Goal: Task Accomplishment & Management: Use online tool/utility

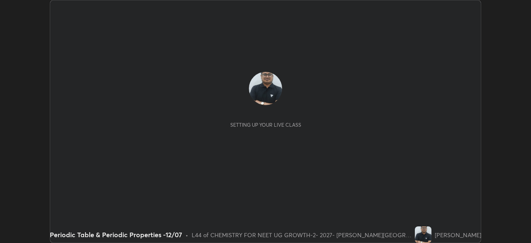
scroll to position [243, 531]
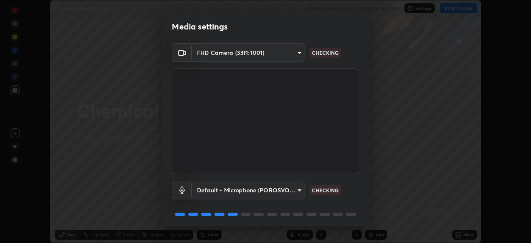
scroll to position [29, 0]
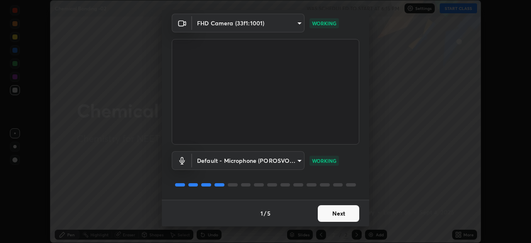
click at [340, 212] on button "Next" at bounding box center [339, 213] width 42 height 17
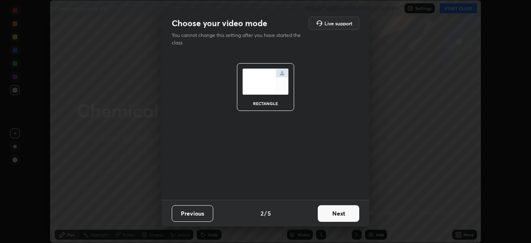
scroll to position [0, 0]
click at [345, 215] on button "Next" at bounding box center [339, 213] width 42 height 17
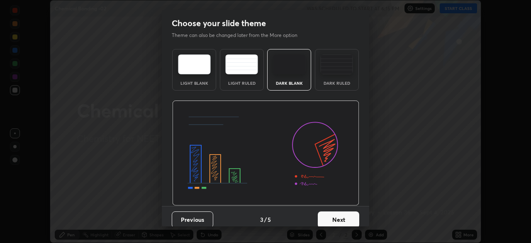
click at [347, 218] on button "Next" at bounding box center [339, 219] width 42 height 17
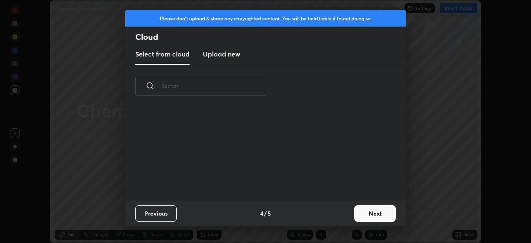
click at [367, 213] on button "Next" at bounding box center [376, 213] width 42 height 17
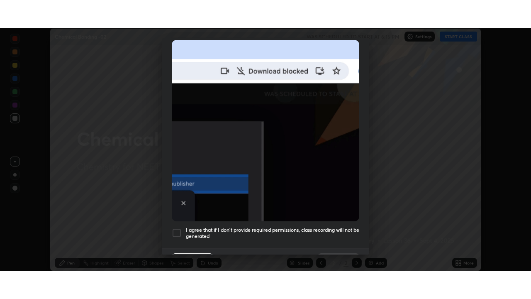
scroll to position [199, 0]
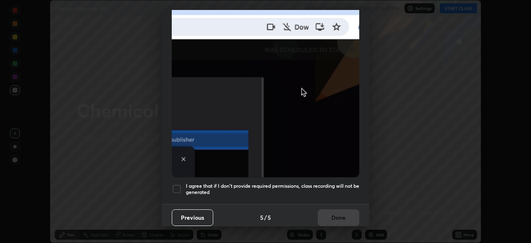
click at [176, 184] on div at bounding box center [177, 189] width 10 height 10
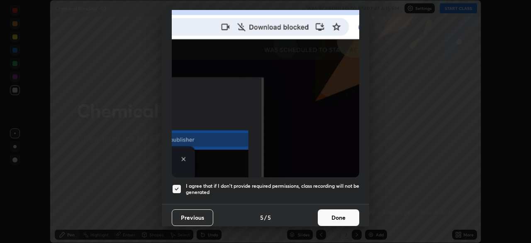
click at [330, 213] on button "Done" at bounding box center [339, 217] width 42 height 17
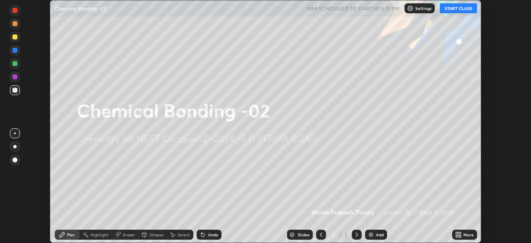
click at [470, 234] on div "More" at bounding box center [469, 234] width 10 height 4
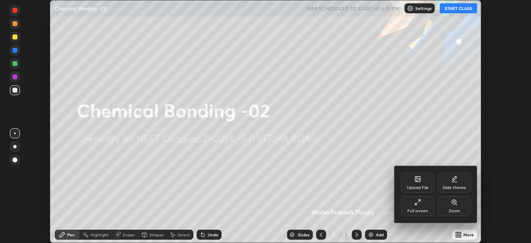
click at [416, 209] on div "Full screen" at bounding box center [418, 211] width 21 height 4
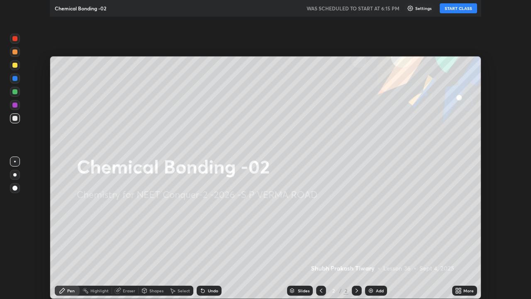
scroll to position [299, 531]
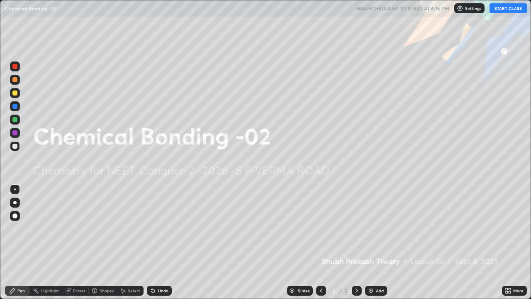
click at [506, 6] on button "START CLASS" at bounding box center [508, 8] width 37 height 10
click at [383, 242] on div "Add" at bounding box center [380, 291] width 8 height 4
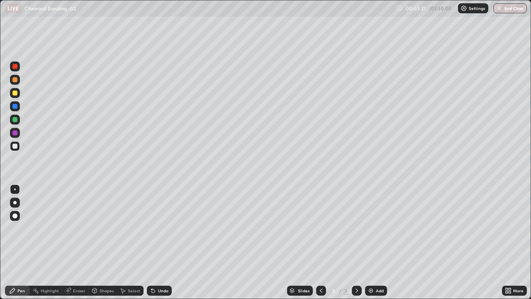
click at [19, 80] on div at bounding box center [15, 80] width 10 height 10
click at [16, 203] on div at bounding box center [14, 202] width 3 height 3
click at [161, 242] on div "Undo" at bounding box center [163, 291] width 10 height 4
click at [163, 242] on div "Undo" at bounding box center [159, 291] width 25 height 10
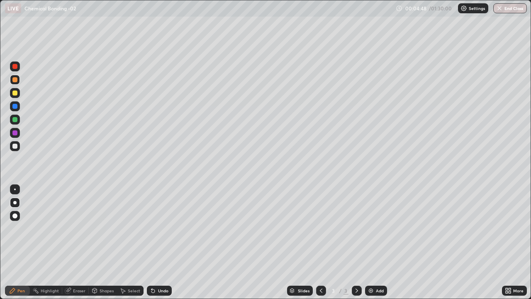
click at [159, 242] on div "Undo" at bounding box center [163, 291] width 10 height 4
click at [164, 242] on div "Undo" at bounding box center [163, 291] width 10 height 4
click at [159, 242] on div "Undo" at bounding box center [163, 291] width 10 height 4
click at [16, 108] on div at bounding box center [14, 106] width 5 height 5
click at [164, 242] on div "Undo" at bounding box center [159, 291] width 25 height 10
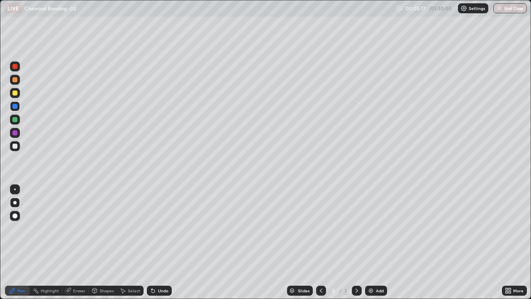
click at [165, 242] on div "Undo" at bounding box center [163, 291] width 10 height 4
click at [18, 93] on div at bounding box center [15, 93] width 10 height 10
click at [18, 148] on div at bounding box center [15, 146] width 10 height 10
click at [381, 242] on div "Add" at bounding box center [376, 291] width 22 height 10
click at [163, 242] on div "Undo" at bounding box center [163, 291] width 10 height 4
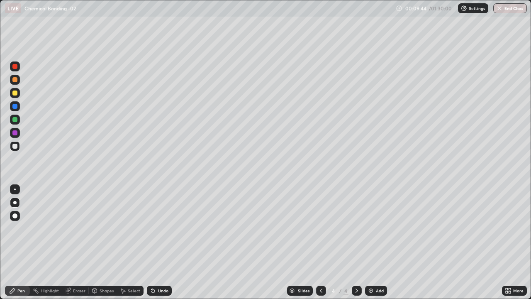
click at [110, 242] on div "Shapes" at bounding box center [103, 291] width 28 height 10
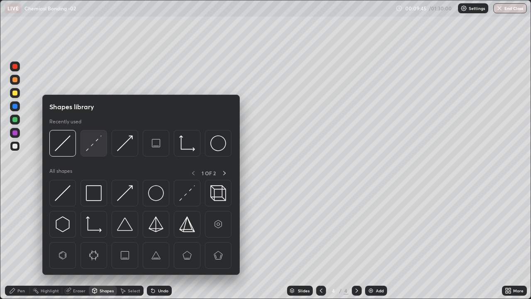
click at [98, 144] on img at bounding box center [94, 143] width 16 height 16
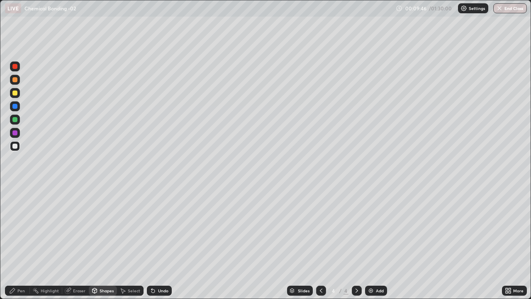
click at [19, 108] on div at bounding box center [15, 106] width 10 height 10
click at [28, 242] on div "Pen" at bounding box center [17, 291] width 25 height 10
click at [19, 201] on div at bounding box center [15, 203] width 10 height 10
click at [165, 242] on div "Undo" at bounding box center [163, 291] width 10 height 4
click at [161, 242] on div "Undo" at bounding box center [163, 291] width 10 height 4
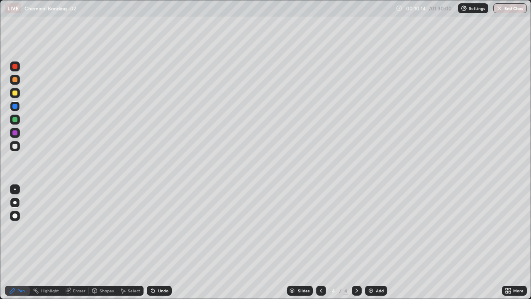
click at [162, 242] on div "Undo" at bounding box center [163, 291] width 10 height 4
click at [15, 133] on div at bounding box center [14, 132] width 5 height 5
click at [167, 242] on div "Undo" at bounding box center [163, 291] width 10 height 4
click at [321, 242] on icon at bounding box center [321, 290] width 7 height 7
click at [357, 242] on div at bounding box center [357, 291] width 10 height 10
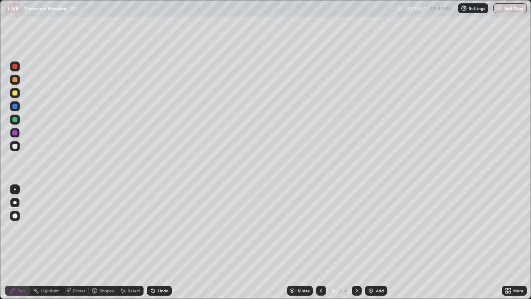
click at [377, 242] on div "Add" at bounding box center [380, 291] width 8 height 4
click at [15, 93] on div at bounding box center [14, 93] width 5 height 5
click at [17, 146] on div at bounding box center [14, 146] width 5 height 5
click at [108, 242] on div "Shapes" at bounding box center [107, 291] width 14 height 4
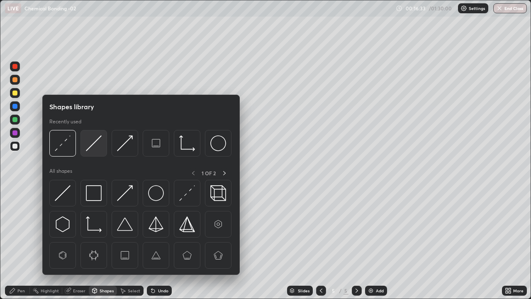
click at [98, 144] on img at bounding box center [94, 143] width 16 height 16
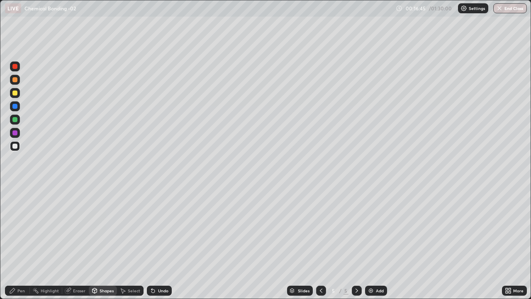
click at [26, 242] on div "Pen" at bounding box center [17, 291] width 25 height 10
click at [20, 106] on div at bounding box center [15, 106] width 10 height 10
click at [105, 242] on div "Shapes" at bounding box center [103, 291] width 28 height 10
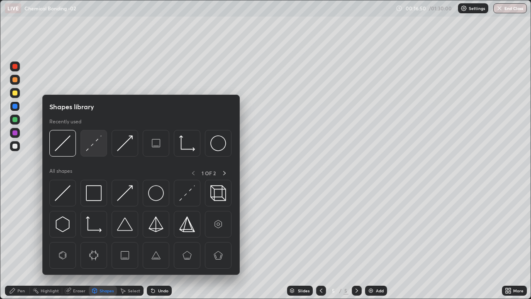
click at [95, 150] on img at bounding box center [94, 143] width 16 height 16
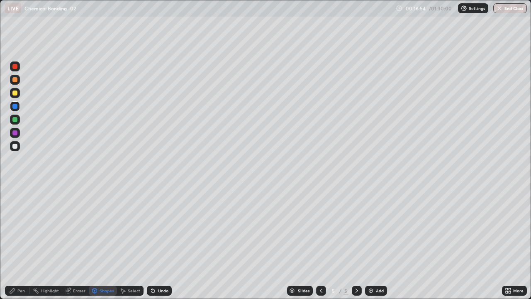
click at [26, 242] on div "Pen" at bounding box center [17, 291] width 25 height 10
click at [15, 93] on div at bounding box center [14, 93] width 5 height 5
click at [15, 120] on div at bounding box center [14, 119] width 5 height 5
click at [19, 108] on div at bounding box center [15, 106] width 10 height 10
click at [20, 147] on div at bounding box center [15, 146] width 10 height 10
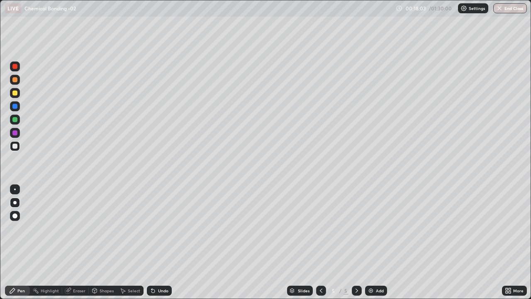
click at [109, 242] on div "Shapes" at bounding box center [107, 291] width 14 height 4
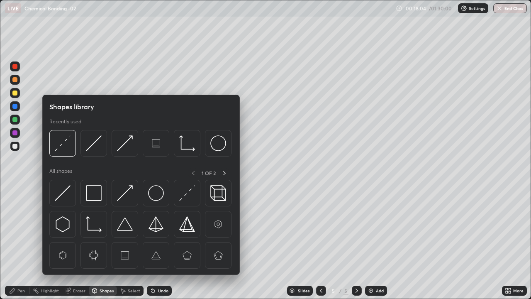
click at [81, 242] on div "Eraser" at bounding box center [79, 291] width 12 height 4
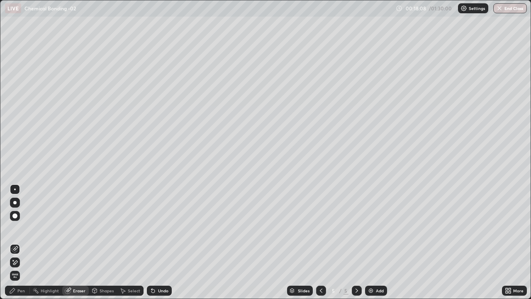
click at [27, 242] on div "Pen" at bounding box center [17, 291] width 25 height 10
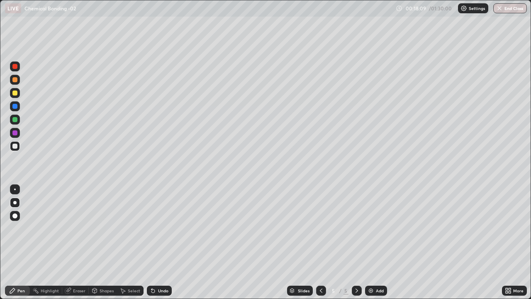
click at [15, 107] on div at bounding box center [14, 106] width 5 height 5
click at [108, 242] on div "Shapes" at bounding box center [107, 291] width 14 height 4
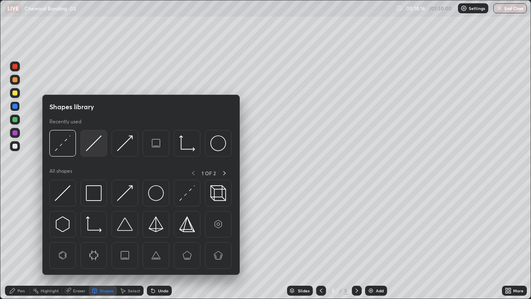
click at [100, 145] on img at bounding box center [94, 143] width 16 height 16
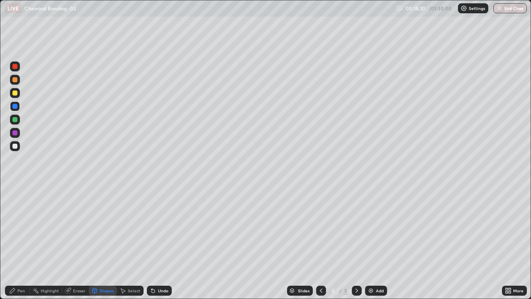
click at [164, 242] on div "Undo" at bounding box center [163, 291] width 10 height 4
click at [18, 145] on div at bounding box center [15, 146] width 10 height 10
click at [23, 242] on div "Pen" at bounding box center [20, 291] width 7 height 4
click at [20, 110] on div at bounding box center [15, 106] width 10 height 13
click at [110, 242] on div "Shapes" at bounding box center [107, 291] width 14 height 4
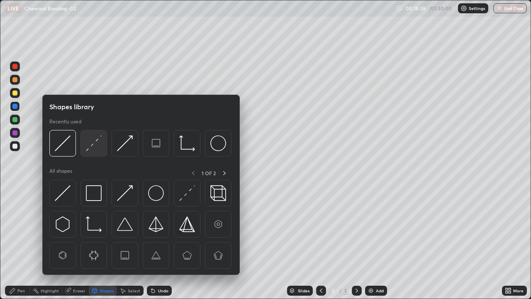
click at [99, 146] on img at bounding box center [94, 143] width 16 height 16
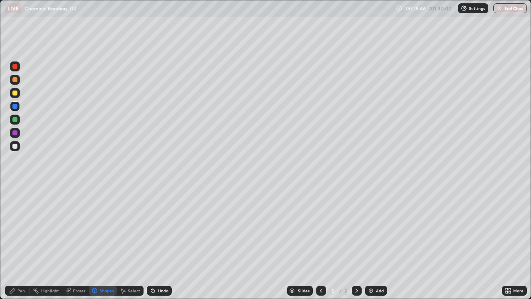
click at [18, 120] on div at bounding box center [15, 120] width 10 height 10
click at [25, 242] on div "Pen" at bounding box center [17, 291] width 25 height 10
click at [15, 203] on div at bounding box center [14, 202] width 3 height 3
click at [17, 148] on div at bounding box center [15, 146] width 10 height 10
click at [16, 106] on div at bounding box center [14, 106] width 5 height 5
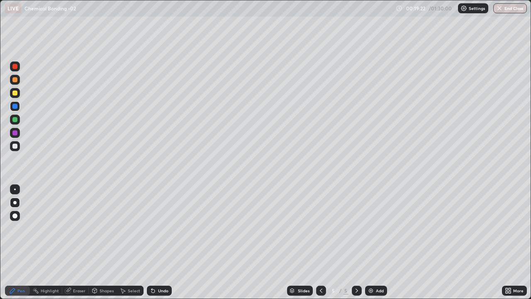
click at [110, 242] on div "Shapes" at bounding box center [103, 291] width 28 height 10
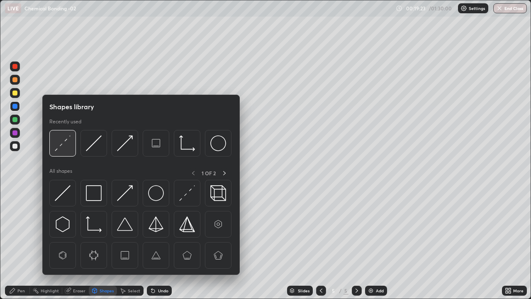
click at [69, 142] on img at bounding box center [63, 143] width 16 height 16
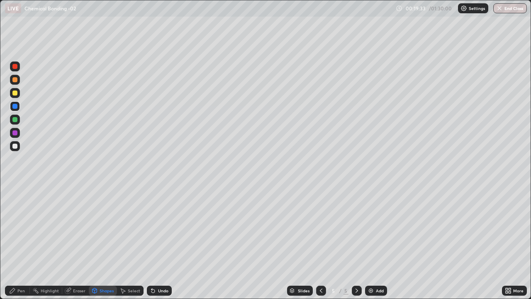
click at [136, 242] on div "Select" at bounding box center [130, 291] width 27 height 10
click at [106, 242] on div "Shapes" at bounding box center [103, 291] width 28 height 10
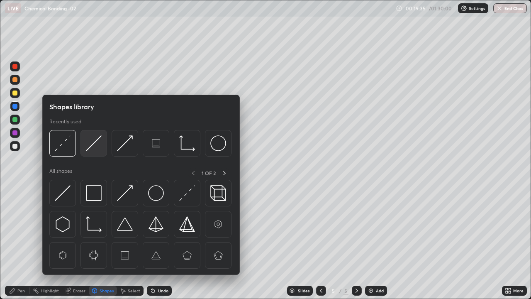
click at [102, 145] on div at bounding box center [94, 143] width 27 height 27
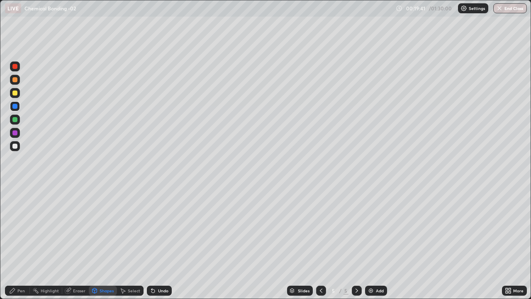
click at [162, 242] on div "Undo" at bounding box center [159, 291] width 25 height 10
click at [19, 150] on div at bounding box center [15, 146] width 10 height 10
click at [163, 242] on div "Undo" at bounding box center [163, 291] width 10 height 4
click at [25, 242] on div "Pen" at bounding box center [17, 291] width 25 height 10
click at [15, 203] on div at bounding box center [14, 202] width 3 height 3
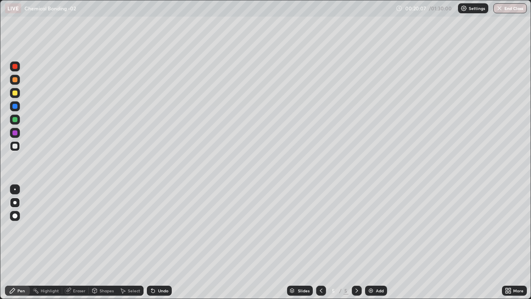
click at [18, 120] on div at bounding box center [15, 120] width 10 height 10
click at [16, 146] on div at bounding box center [14, 146] width 5 height 5
click at [15, 146] on div at bounding box center [14, 146] width 5 height 5
click at [382, 242] on div "Add" at bounding box center [376, 291] width 22 height 10
click at [19, 94] on div at bounding box center [15, 93] width 10 height 10
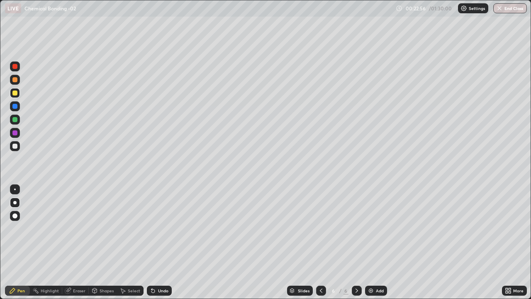
click at [17, 147] on div at bounding box center [14, 146] width 5 height 5
click at [164, 242] on div "Undo" at bounding box center [163, 291] width 10 height 4
click at [168, 242] on div "Undo" at bounding box center [159, 291] width 25 height 10
click at [19, 120] on div at bounding box center [15, 120] width 10 height 10
click at [379, 242] on div "Add" at bounding box center [380, 291] width 8 height 4
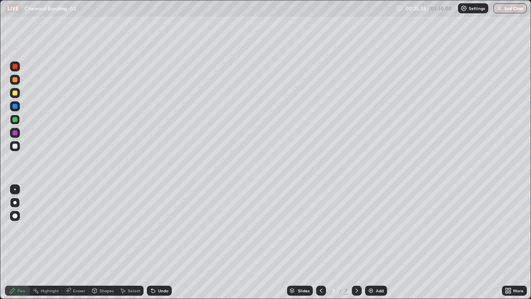
click at [15, 93] on div at bounding box center [14, 93] width 5 height 5
click at [113, 242] on div "Shapes" at bounding box center [103, 291] width 28 height 10
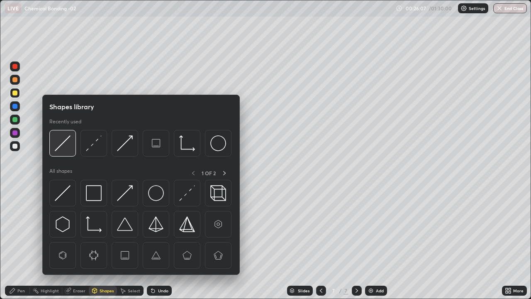
click at [73, 149] on div at bounding box center [62, 143] width 27 height 27
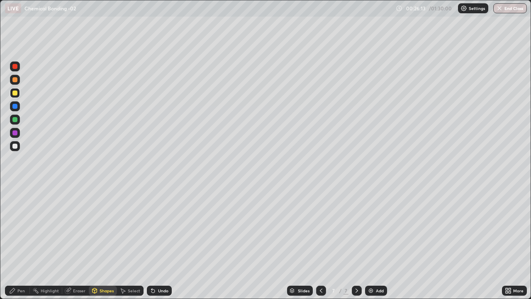
click at [18, 144] on div at bounding box center [15, 146] width 10 height 10
click at [21, 242] on div "Pen" at bounding box center [20, 291] width 7 height 4
click at [15, 203] on div at bounding box center [14, 202] width 3 height 3
click at [323, 242] on icon at bounding box center [321, 290] width 7 height 7
click at [324, 242] on div at bounding box center [321, 291] width 10 height 10
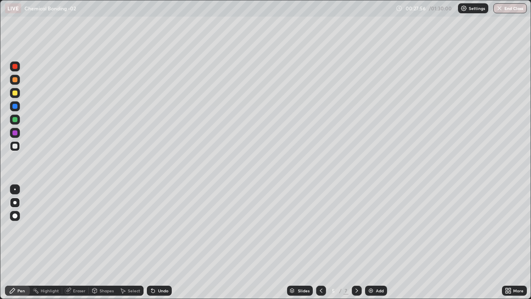
click at [322, 242] on icon at bounding box center [321, 290] width 7 height 7
click at [360, 242] on div at bounding box center [357, 291] width 10 height 10
click at [356, 242] on icon at bounding box center [357, 290] width 7 height 7
click at [321, 242] on icon at bounding box center [321, 290] width 7 height 7
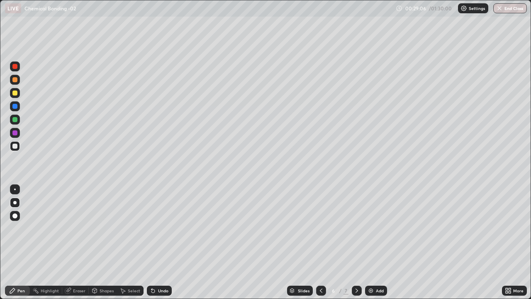
click at [320, 242] on icon at bounding box center [321, 290] width 7 height 7
click at [356, 242] on icon at bounding box center [357, 290] width 7 height 7
click at [321, 242] on icon at bounding box center [321, 291] width 2 height 4
click at [321, 242] on icon at bounding box center [321, 290] width 7 height 7
click at [356, 242] on icon at bounding box center [357, 290] width 7 height 7
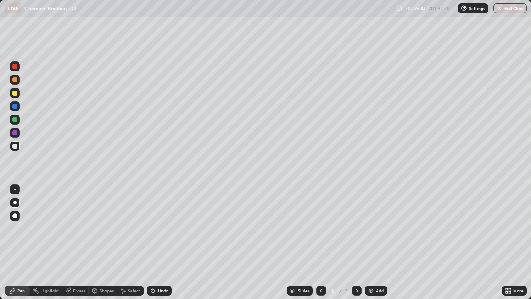
click at [355, 242] on icon at bounding box center [357, 290] width 7 height 7
click at [357, 242] on div at bounding box center [357, 291] width 10 height 10
click at [162, 242] on div "Undo" at bounding box center [163, 291] width 10 height 4
click at [381, 242] on div "Add" at bounding box center [380, 291] width 8 height 4
click at [15, 80] on div at bounding box center [14, 79] width 5 height 5
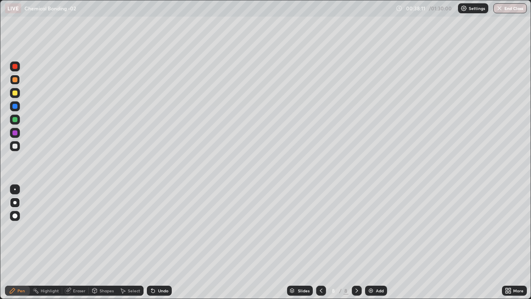
click at [18, 145] on div at bounding box center [15, 146] width 10 height 10
click at [382, 242] on div "Add" at bounding box center [380, 291] width 8 height 4
click at [18, 93] on div at bounding box center [15, 93] width 10 height 10
click at [18, 110] on div at bounding box center [15, 106] width 10 height 10
click at [162, 242] on div "Undo" at bounding box center [159, 291] width 25 height 10
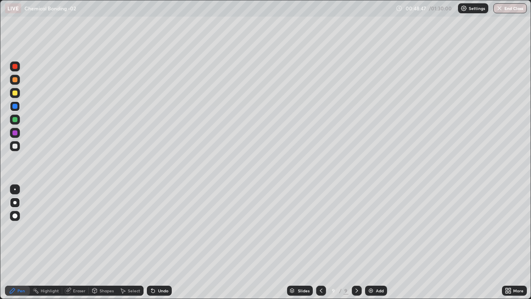
click at [161, 242] on div "Undo" at bounding box center [159, 291] width 25 height 10
click at [15, 146] on div at bounding box center [14, 146] width 5 height 5
click at [168, 242] on div "Undo" at bounding box center [159, 291] width 25 height 10
click at [84, 242] on div "Eraser" at bounding box center [79, 291] width 12 height 4
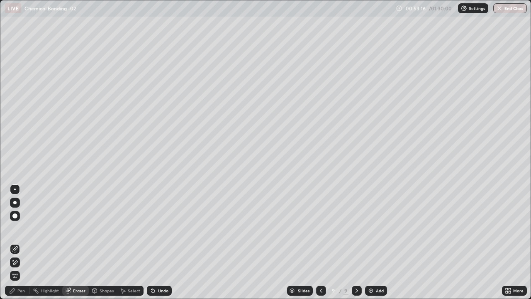
click at [26, 242] on div "Pen" at bounding box center [17, 291] width 25 height 10
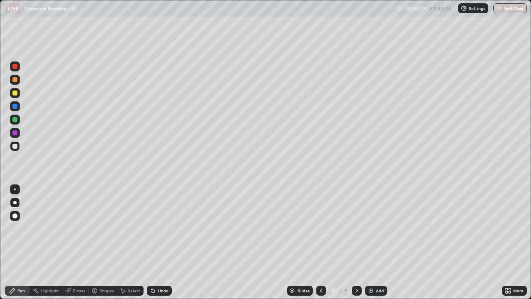
click at [15, 93] on div at bounding box center [14, 93] width 5 height 5
click at [84, 242] on div "Eraser" at bounding box center [79, 291] width 12 height 4
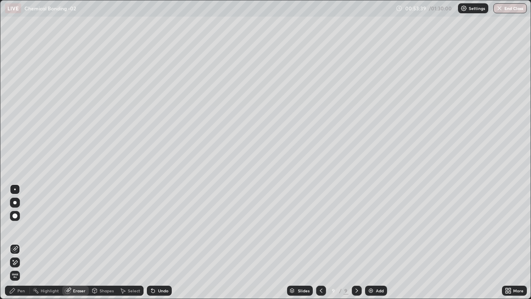
click at [27, 242] on div "Pen" at bounding box center [17, 291] width 25 height 10
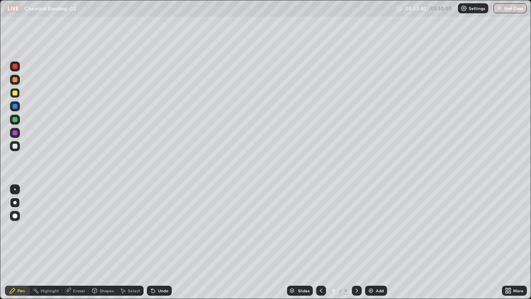
click at [15, 146] on div at bounding box center [14, 146] width 5 height 5
click at [83, 242] on div "Eraser" at bounding box center [79, 291] width 12 height 4
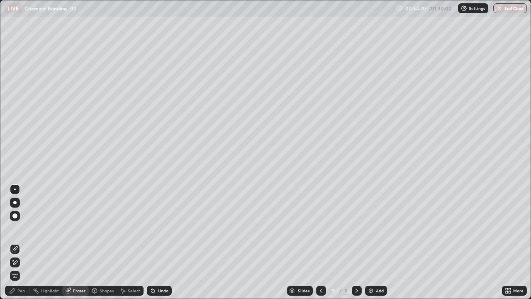
click at [27, 242] on div "Pen" at bounding box center [17, 291] width 25 height 10
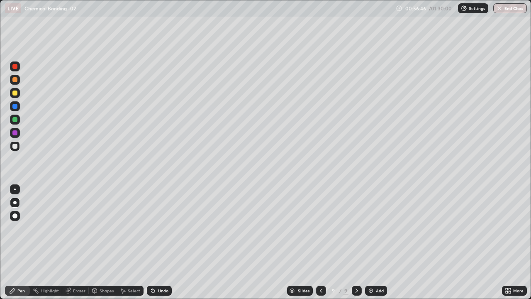
click at [384, 242] on div "Add" at bounding box center [376, 291] width 22 height 10
click at [18, 108] on div at bounding box center [15, 106] width 10 height 10
click at [19, 146] on div at bounding box center [15, 146] width 10 height 10
click at [165, 242] on div "Undo" at bounding box center [159, 291] width 25 height 10
click at [168, 242] on div "Undo" at bounding box center [159, 291] width 25 height 10
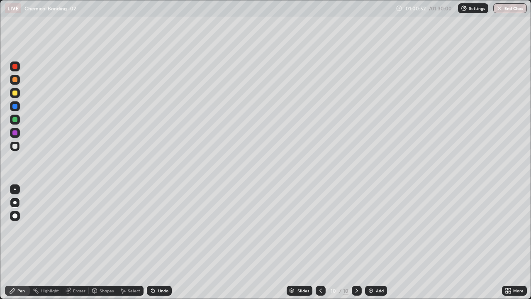
click at [19, 95] on div at bounding box center [15, 93] width 10 height 10
click at [15, 147] on div at bounding box center [14, 146] width 5 height 5
click at [18, 147] on div at bounding box center [15, 146] width 10 height 10
click at [379, 242] on div "Add" at bounding box center [380, 291] width 8 height 4
click at [330, 242] on div "11" at bounding box center [334, 290] width 8 height 5
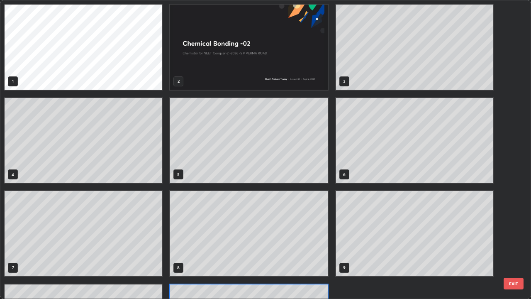
scroll to position [296, 526]
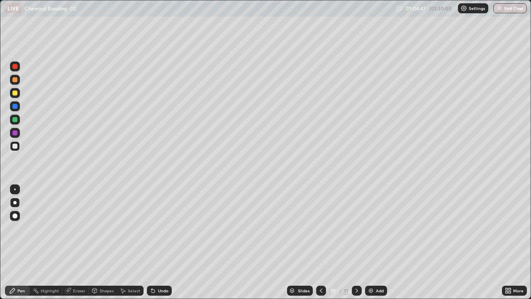
click at [359, 242] on icon at bounding box center [357, 290] width 7 height 7
click at [324, 242] on div at bounding box center [321, 291] width 10 height 10
click at [17, 121] on div at bounding box center [14, 119] width 5 height 5
click at [360, 242] on div at bounding box center [357, 291] width 10 height 10
click at [321, 242] on icon at bounding box center [321, 290] width 7 height 7
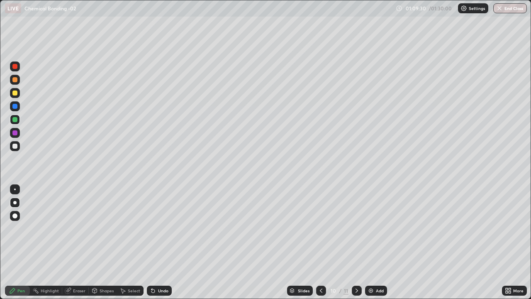
click at [356, 242] on icon at bounding box center [357, 290] width 7 height 7
click at [384, 242] on div "Add" at bounding box center [376, 291] width 22 height 10
click at [17, 83] on div at bounding box center [15, 80] width 10 height 10
click at [18, 149] on div at bounding box center [15, 146] width 10 height 10
click at [17, 120] on div at bounding box center [14, 119] width 5 height 5
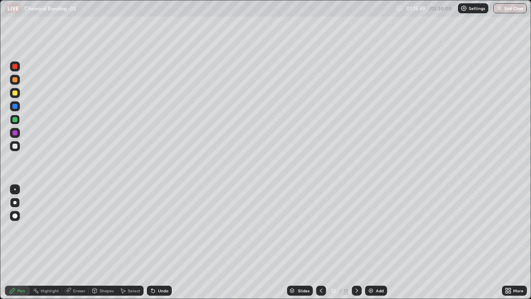
click at [20, 147] on div at bounding box center [15, 146] width 10 height 10
click at [16, 105] on div at bounding box center [14, 106] width 5 height 5
click at [20, 69] on div at bounding box center [15, 66] width 10 height 10
click at [512, 4] on button "End Class" at bounding box center [511, 8] width 34 height 10
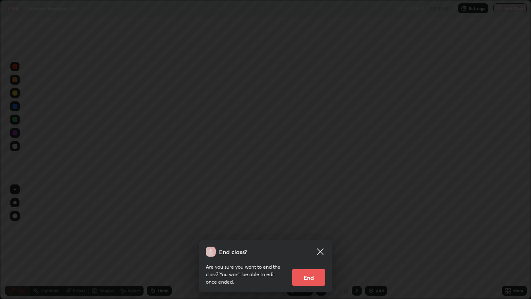
click at [315, 242] on button "End" at bounding box center [308, 277] width 33 height 17
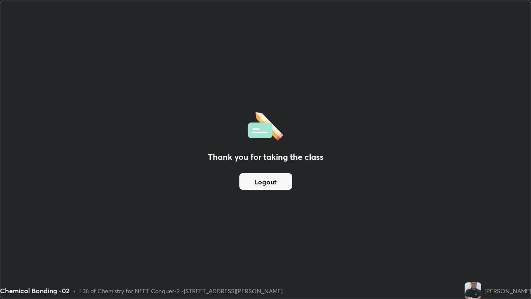
click at [261, 182] on button "Logout" at bounding box center [266, 181] width 53 height 17
